Goal: Transaction & Acquisition: Purchase product/service

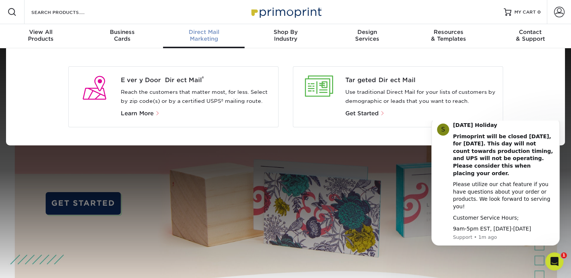
click at [136, 117] on p "Learn More" at bounding box center [196, 113] width 151 height 9
click at [138, 80] on span "Every Door Direct Mail ®" at bounding box center [196, 80] width 151 height 9
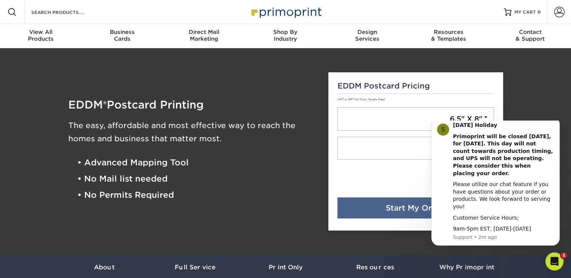
click at [397, 197] on div "0.21 cents each (postage & service fee not included)" at bounding box center [414, 190] width 154 height 15
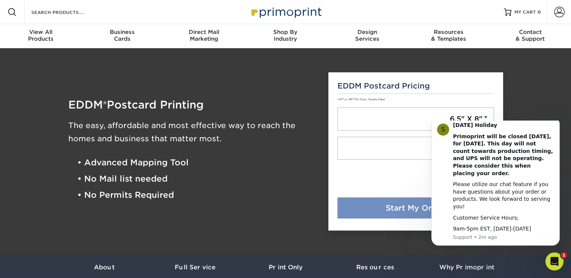
click at [400, 207] on link "Start My Order" at bounding box center [415, 208] width 157 height 21
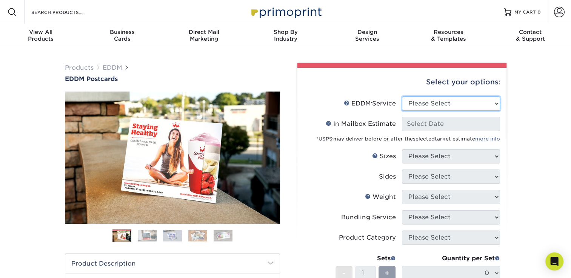
click at [460, 101] on select "Please Select Full Service Print Only" at bounding box center [451, 104] width 98 height 14
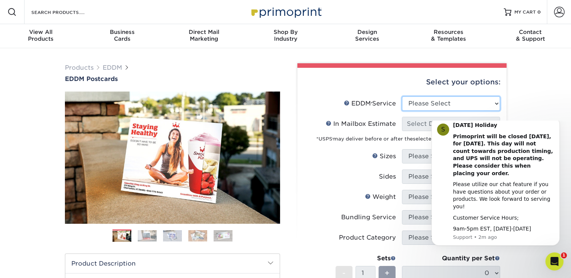
select select "full_service"
click at [402, 97] on select "Please Select Full Service Print Only" at bounding box center [451, 104] width 98 height 14
select select "-1"
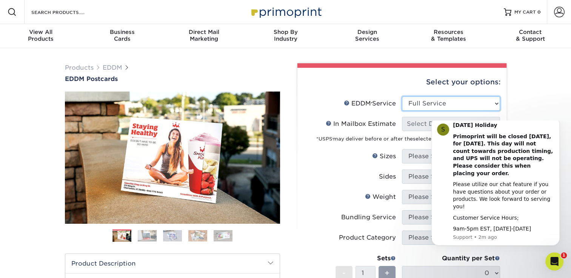
select select "-1"
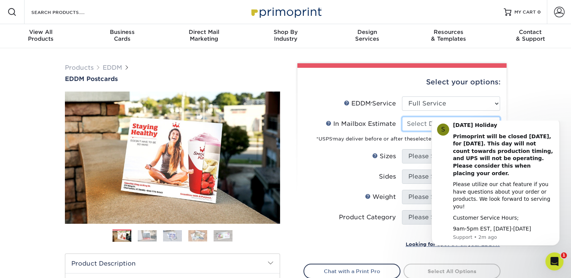
click at [424, 119] on input "In Mailbox Estimate Help In Mailbox Estimate" at bounding box center [451, 124] width 98 height 14
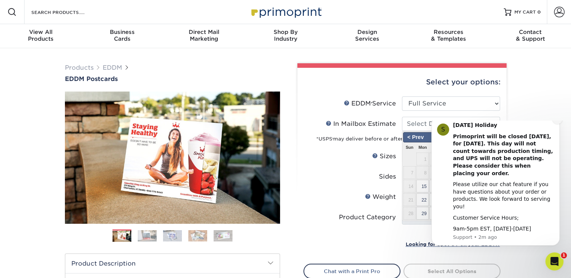
click at [557, 122] on icon "Dismiss notification" at bounding box center [557, 119] width 4 height 4
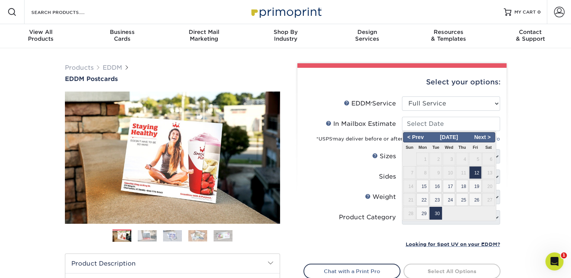
click at [434, 212] on span "30" at bounding box center [435, 213] width 12 height 13
type input "2025-09-30"
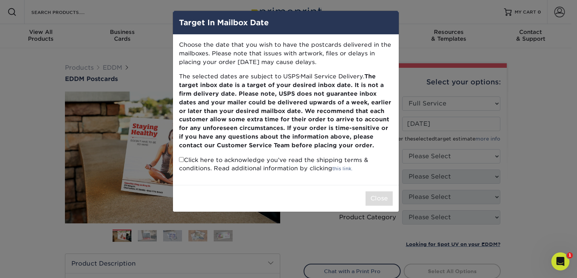
click at [373, 191] on div "Close" at bounding box center [286, 198] width 226 height 27
click at [181, 159] on input "checkbox" at bounding box center [181, 159] width 5 height 5
checkbox input "true"
click at [381, 197] on button "Close" at bounding box center [378, 199] width 27 height 14
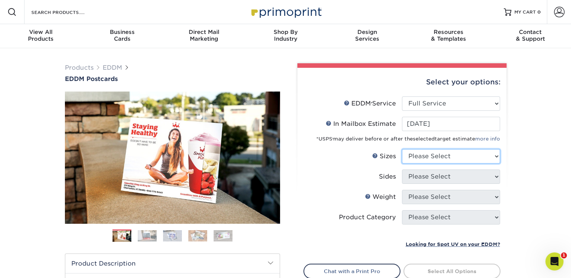
click at [444, 151] on select "Please Select 4.5" x 12" 6" x 12" 6.5" x 8" 6.5" x 9" 6.5" x 12" 7" x 8.5" 8" x…" at bounding box center [451, 156] width 98 height 14
select select "6.50x8.00"
click at [402, 149] on select "Please Select 4.5" x 12" 6" x 12" 6.5" x 8" 6.5" x 9" 6.5" x 12" 7" x 8.5" 8" x…" at bounding box center [451, 156] width 98 height 14
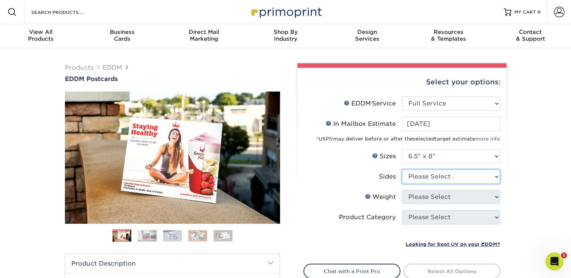
click at [430, 172] on select "Please Select Print Both Sides Print Front Only" at bounding box center [451, 177] width 98 height 14
select select "13abbda7-1d64-4f25-8bb2-c179b224825d"
click at [402, 170] on select "Please Select Print Both Sides Print Front Only" at bounding box center [451, 177] width 98 height 14
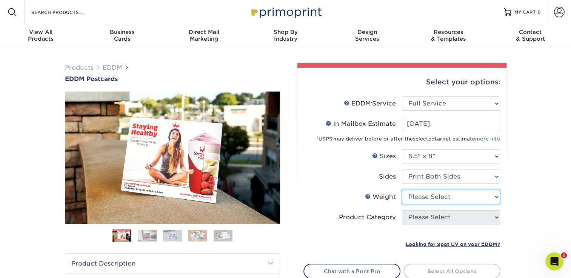
click at [427, 195] on select "Please Select 16PT 14PT" at bounding box center [451, 197] width 98 height 14
select select "16PT"
click at [402, 190] on select "Please Select 16PT 14PT" at bounding box center [451, 197] width 98 height 14
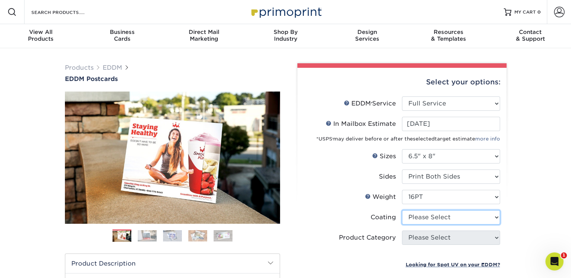
click at [426, 222] on select at bounding box center [451, 218] width 98 height 14
select select "ae367451-b2b8-45df-a344-0f05b6a12993"
click at [402, 211] on select at bounding box center [451, 218] width 98 height 14
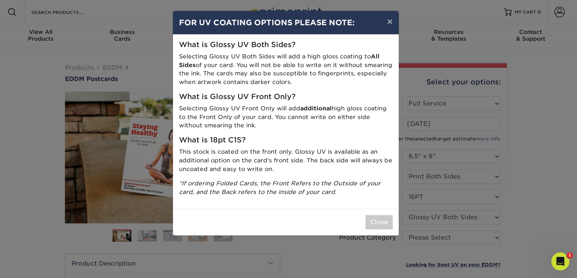
click at [364, 217] on div "Close" at bounding box center [286, 222] width 226 height 27
click at [379, 220] on button "Close" at bounding box center [378, 222] width 27 height 14
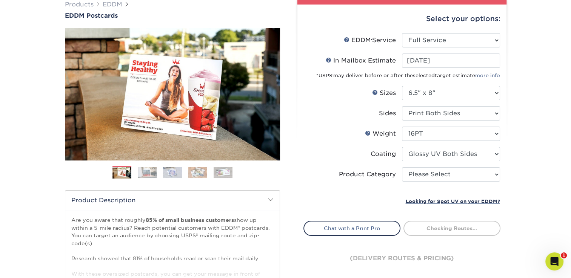
scroll to position [68, 0]
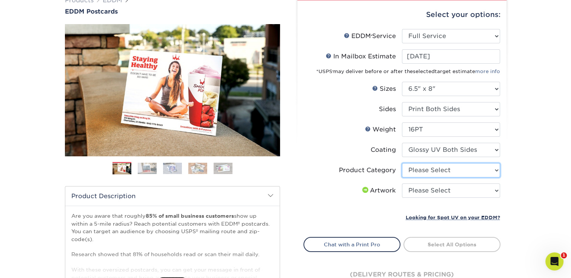
click at [445, 166] on select "Please Select Postcards" at bounding box center [451, 170] width 98 height 14
select select "9b7272e0-d6c8-4c3c-8e97-d3a1bcdab858"
click at [402, 163] on select "Please Select Postcards" at bounding box center [451, 170] width 98 height 14
click at [416, 185] on select "Please Select I will upload files I need a design - $150" at bounding box center [451, 191] width 98 height 14
select select "design"
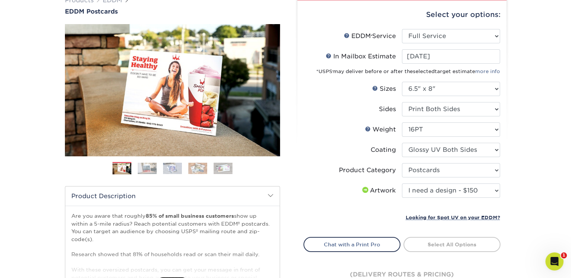
click at [402, 184] on select "Please Select I will upload files I need a design - $150" at bounding box center [451, 191] width 98 height 14
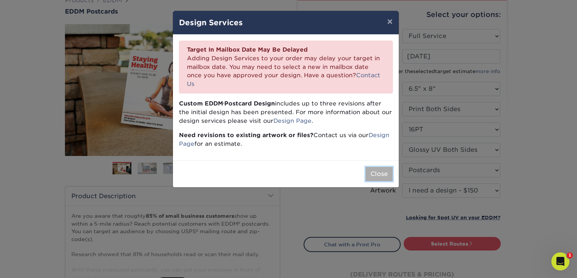
click at [380, 167] on button "Close" at bounding box center [378, 174] width 27 height 14
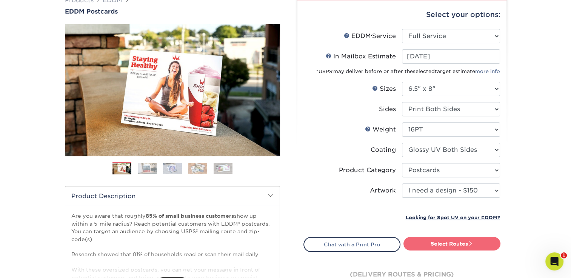
click at [429, 242] on link "Select Routes" at bounding box center [451, 244] width 97 height 14
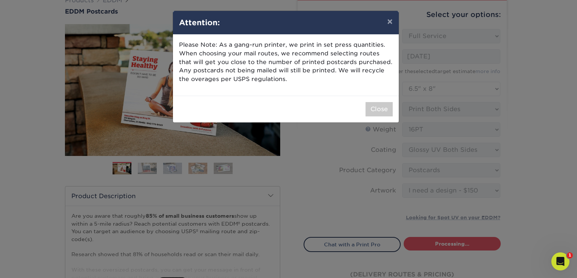
click at [375, 100] on div "Close" at bounding box center [286, 109] width 226 height 27
click at [376, 108] on button "Close" at bounding box center [378, 109] width 27 height 14
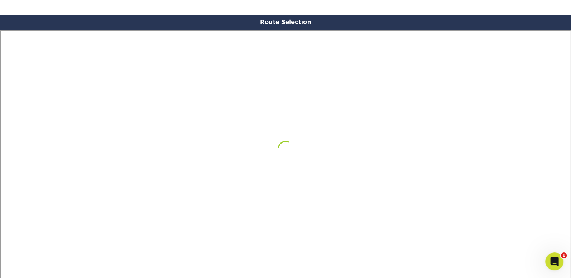
scroll to position [439, 0]
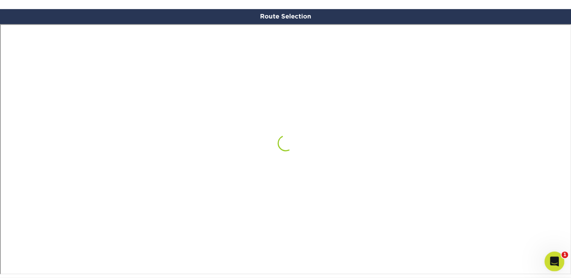
click at [555, 264] on icon "Open Intercom Messenger" at bounding box center [553, 261] width 12 height 12
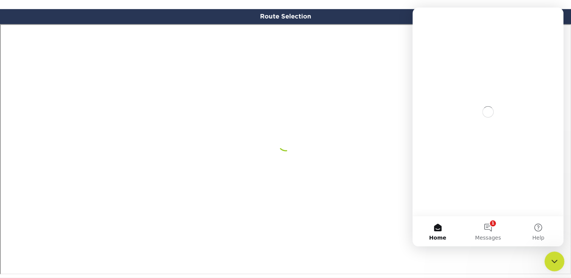
scroll to position [0, 0]
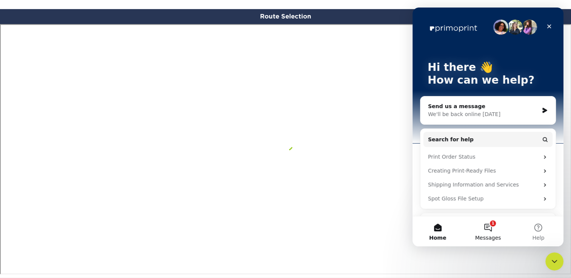
click at [489, 231] on button "1 Messages" at bounding box center [488, 232] width 50 height 30
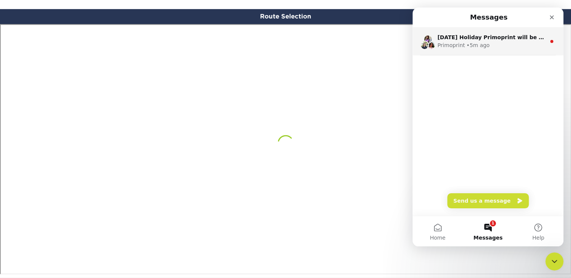
click at [549, 39] on icon "Intercom messenger" at bounding box center [552, 41] width 6 height 6
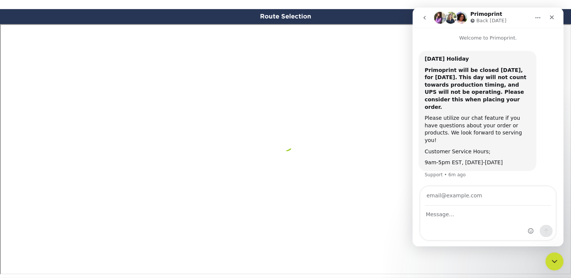
click at [536, 17] on icon "Home" at bounding box center [537, 17] width 5 height 1
click at [550, 22] on div "Close" at bounding box center [552, 18] width 14 height 14
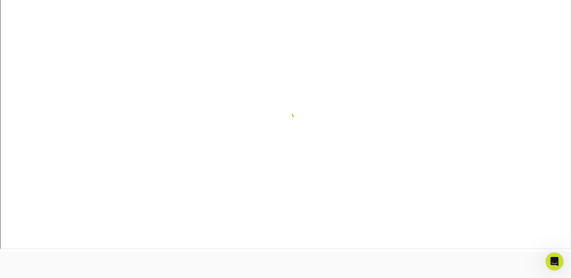
scroll to position [463, 0]
